Goal: Find contact information: Find contact information

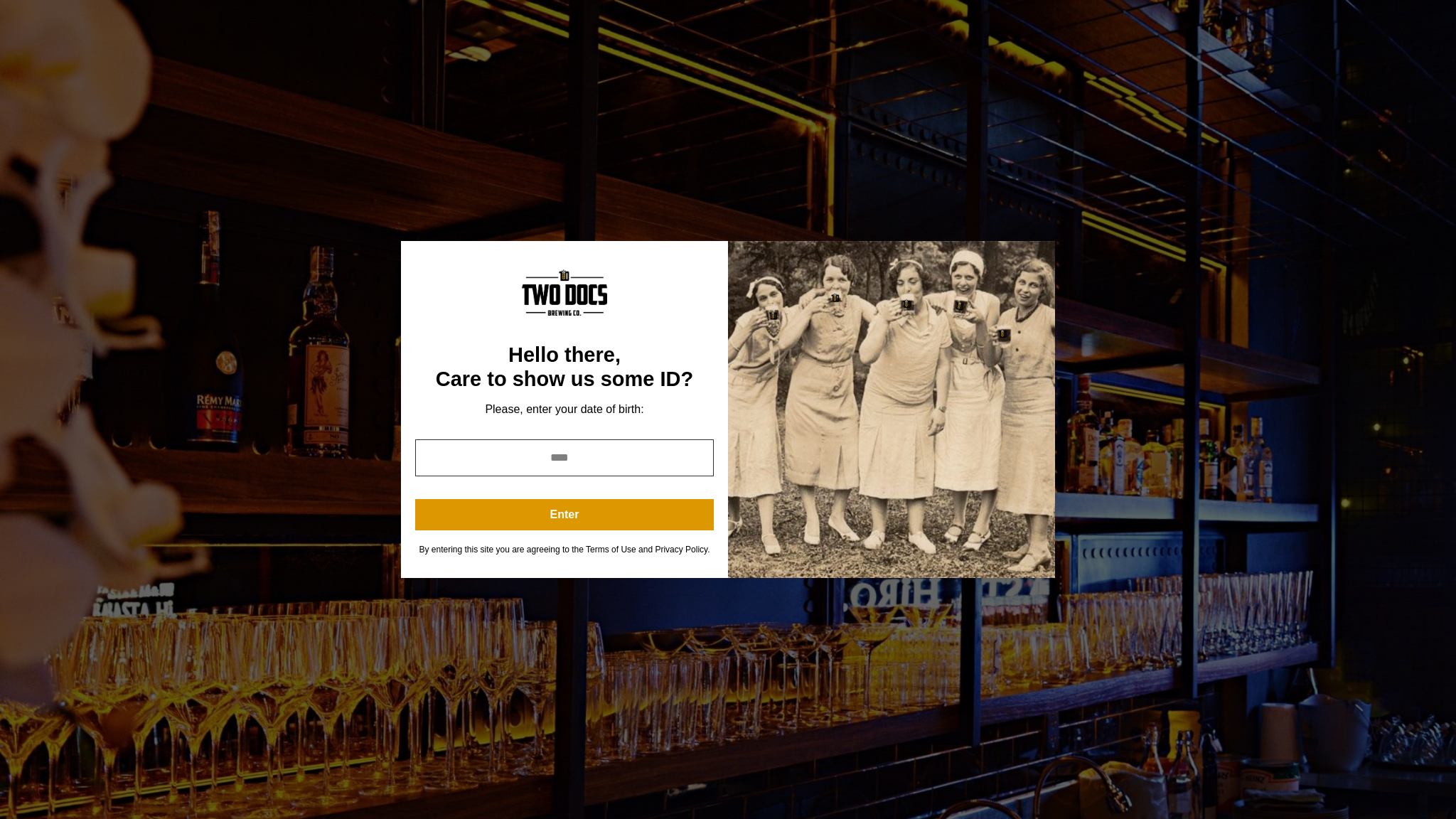
click at [590, 461] on input "year" at bounding box center [565, 457] width 299 height 37
type input "****"
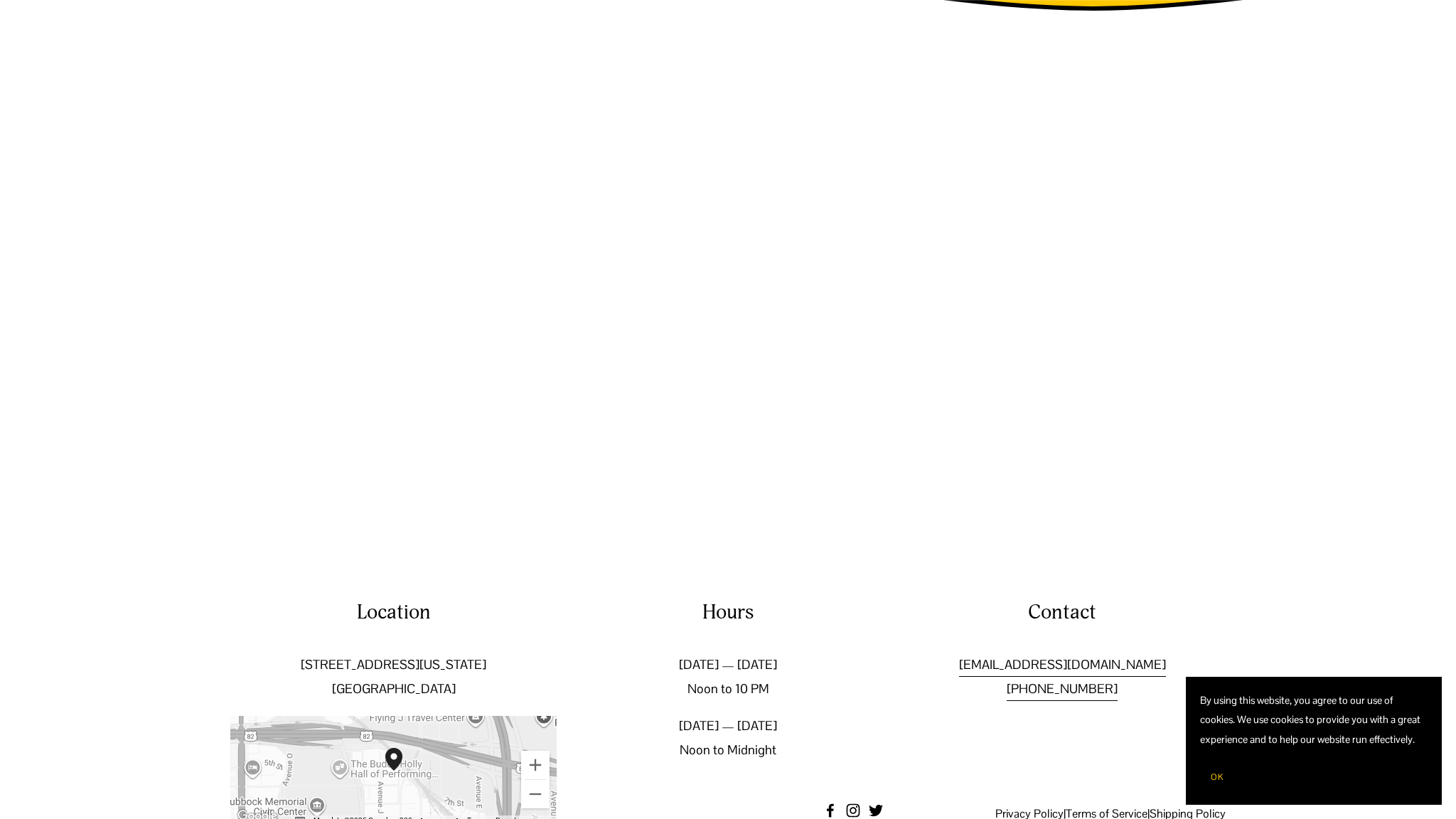
scroll to position [2484, 0]
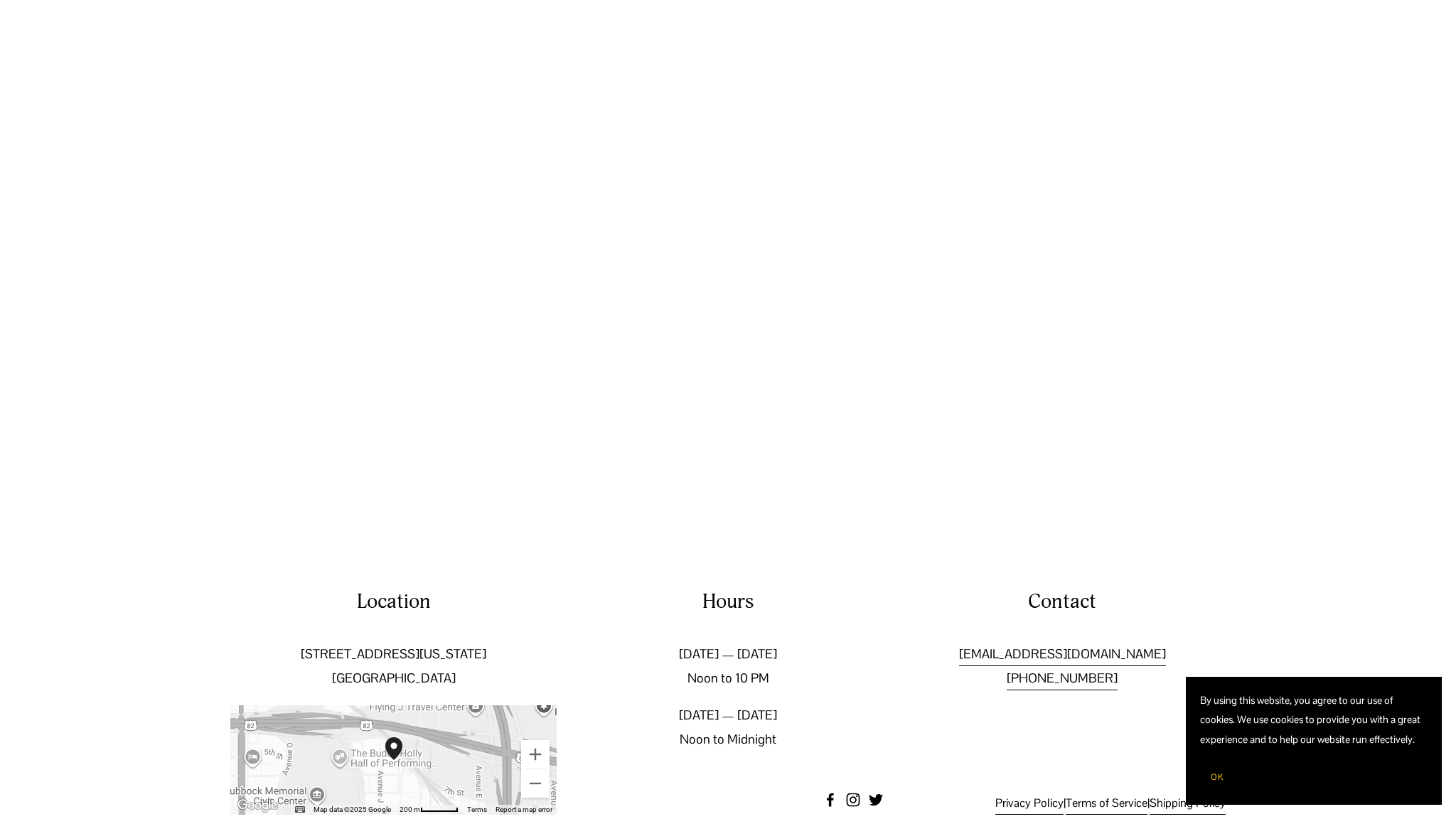
drag, startPoint x: 1163, startPoint y: 613, endPoint x: 965, endPoint y: 607, distance: 198.1
click at [965, 642] on p "[EMAIL_ADDRESS][DOMAIN_NAME] [PHONE_NUMBER]" at bounding box center [1062, 666] width 326 height 49
copy link "[EMAIL_ADDRESS][DOMAIN_NAME]"
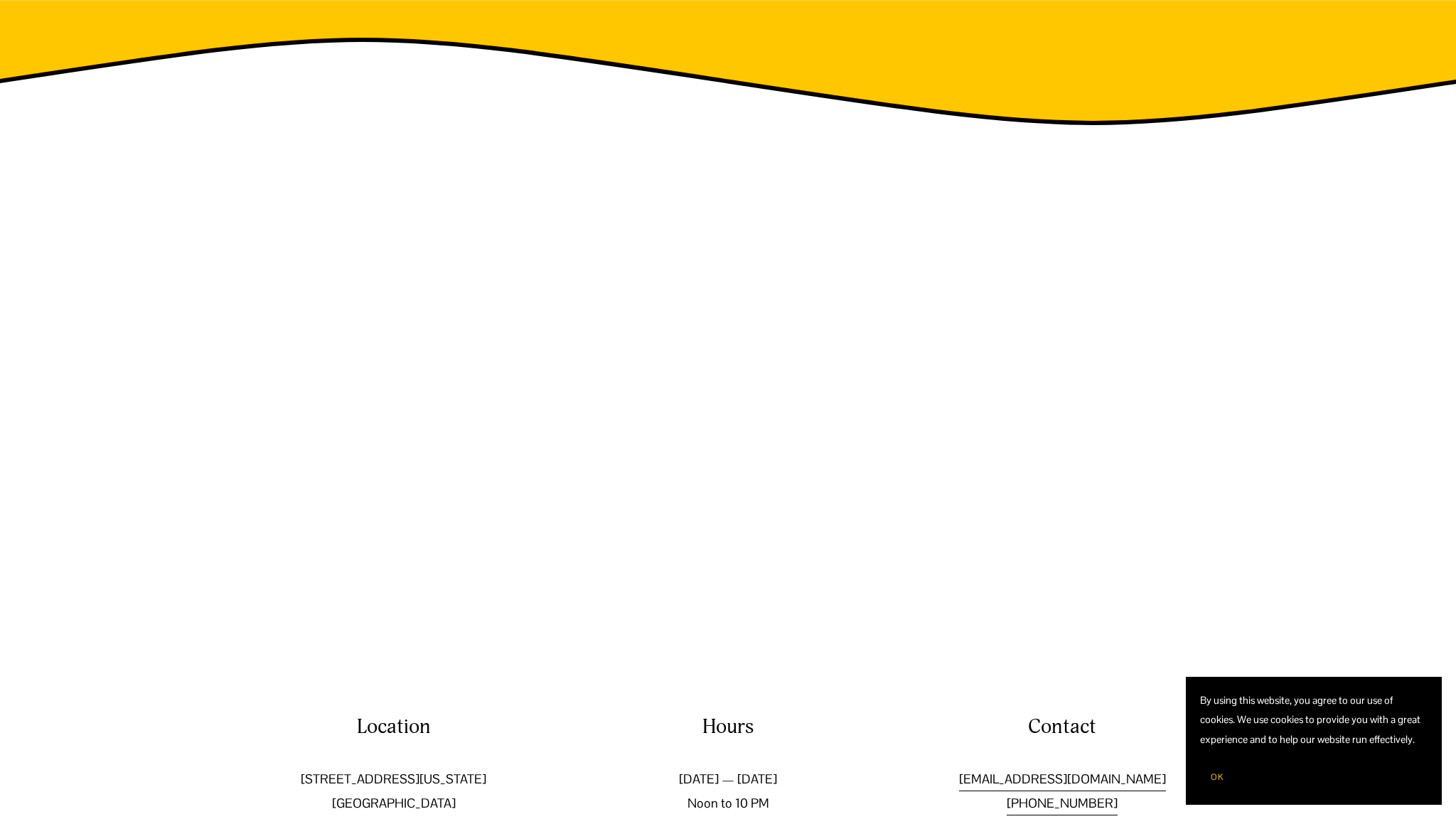
scroll to position [2484, 0]
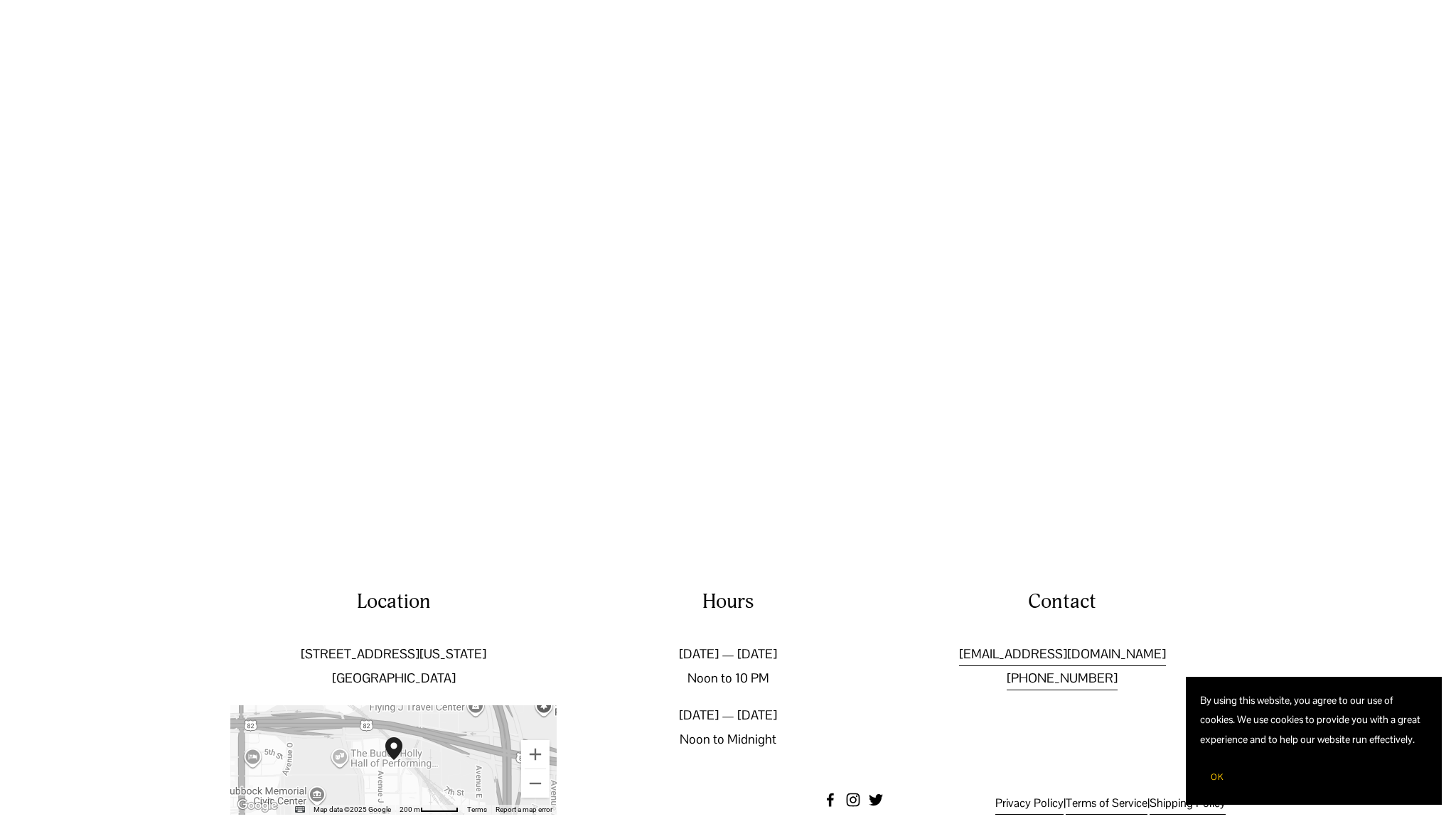
drag, startPoint x: 1157, startPoint y: 608, endPoint x: 958, endPoint y: 606, distance: 199.0
click at [958, 642] on p "[EMAIL_ADDRESS][DOMAIN_NAME] [PHONE_NUMBER]" at bounding box center [1062, 666] width 326 height 49
copy link "[EMAIL_ADDRESS][DOMAIN_NAME]"
